Goal: Task Accomplishment & Management: Complete application form

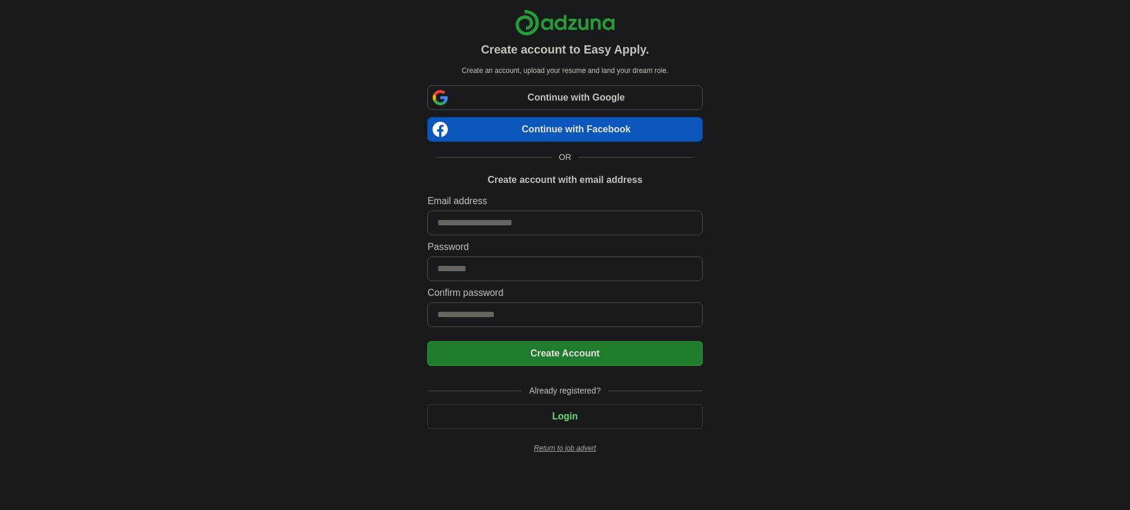
click at [464, 219] on input at bounding box center [564, 223] width 275 height 25
click at [462, 228] on input at bounding box center [564, 223] width 275 height 25
click at [462, 270] on input at bounding box center [564, 269] width 275 height 25
click at [463, 269] on input at bounding box center [564, 269] width 275 height 25
drag, startPoint x: 464, startPoint y: 272, endPoint x: 441, endPoint y: 271, distance: 23.6
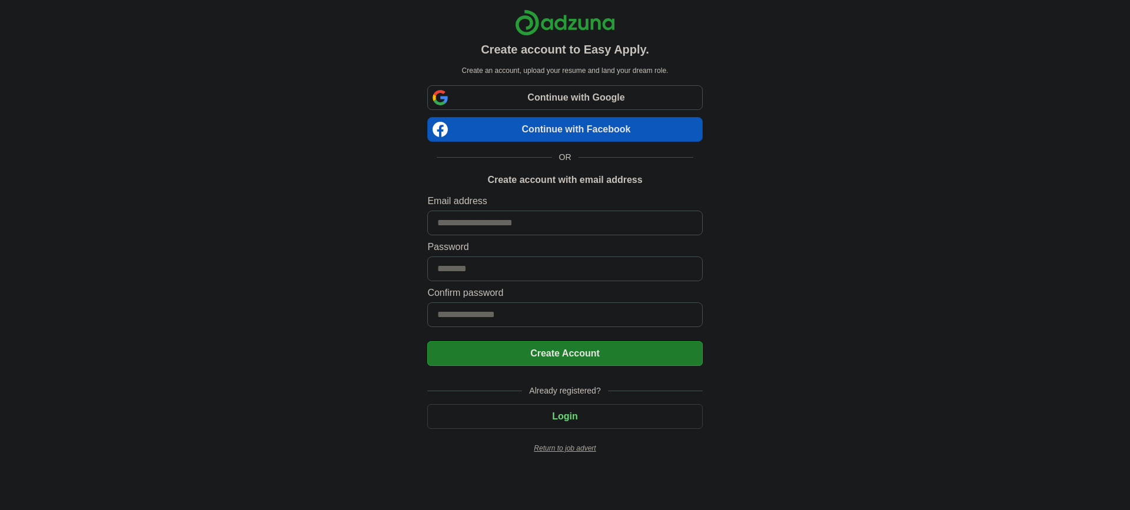
click at [439, 272] on input at bounding box center [564, 269] width 275 height 25
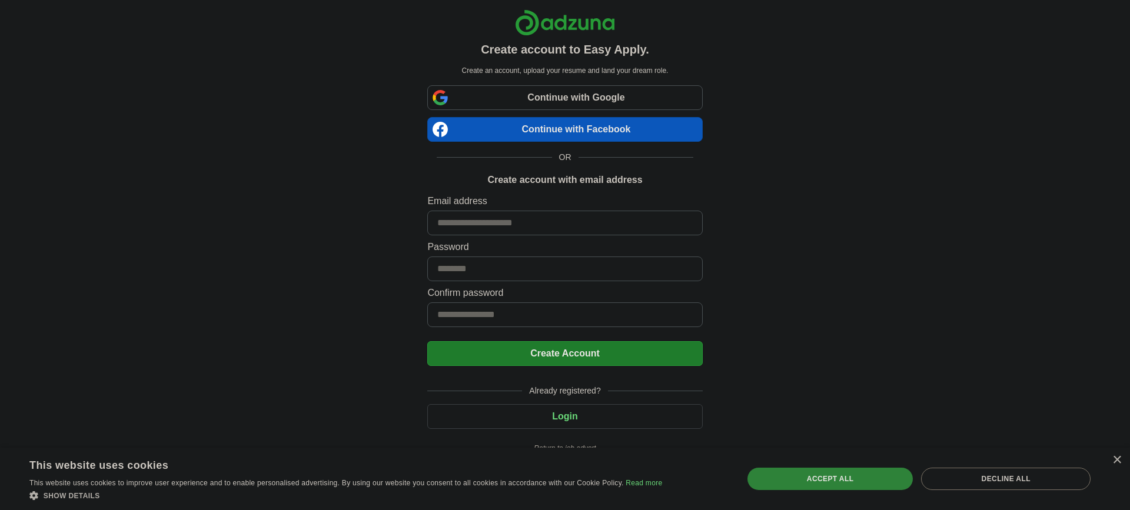
click at [785, 479] on div "Accept all" at bounding box center [831, 479] width 166 height 22
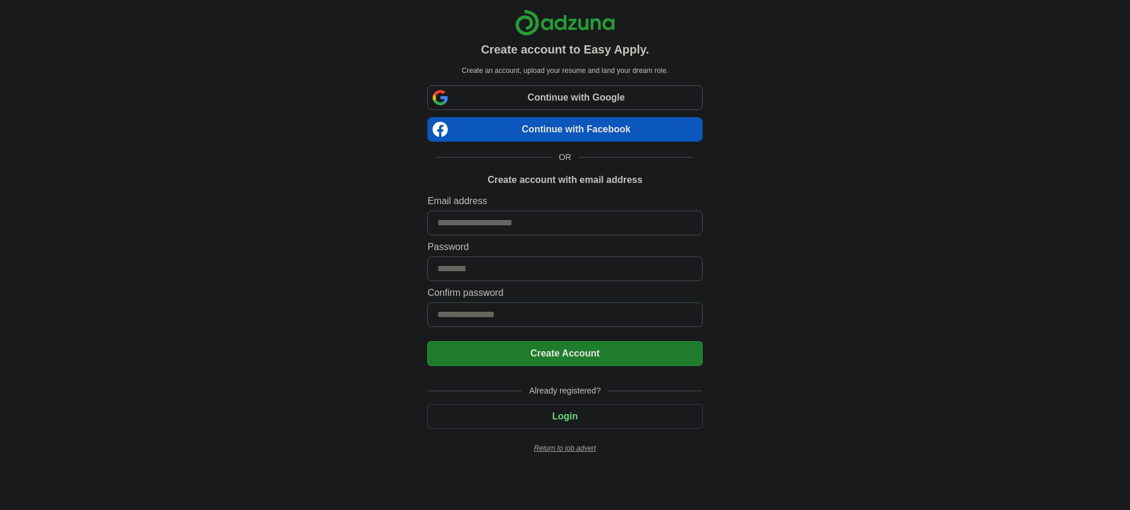
click at [457, 269] on input at bounding box center [564, 269] width 275 height 25
click at [480, 217] on input at bounding box center [564, 223] width 275 height 25
